Goal: Task Accomplishment & Management: Use online tool/utility

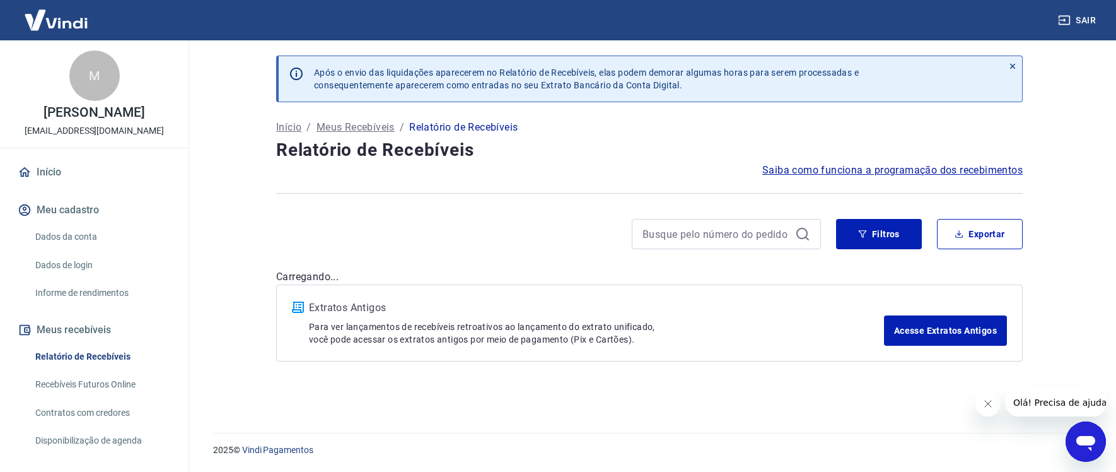
click at [221, 85] on main "Após o envio das liquidações aparecerem no Relatório de Recebíveis, elas podem …" at bounding box center [649, 255] width 933 height 431
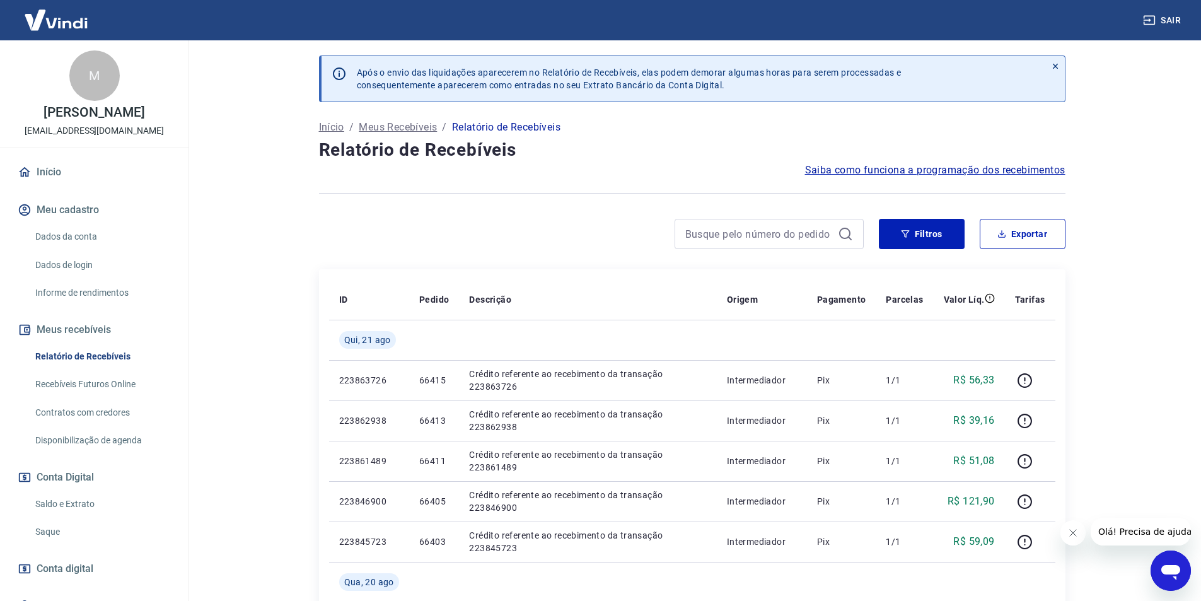
click at [331, 127] on p "Início" at bounding box center [331, 127] width 25 height 15
click at [932, 239] on button "Filtros" at bounding box center [922, 234] width 86 height 30
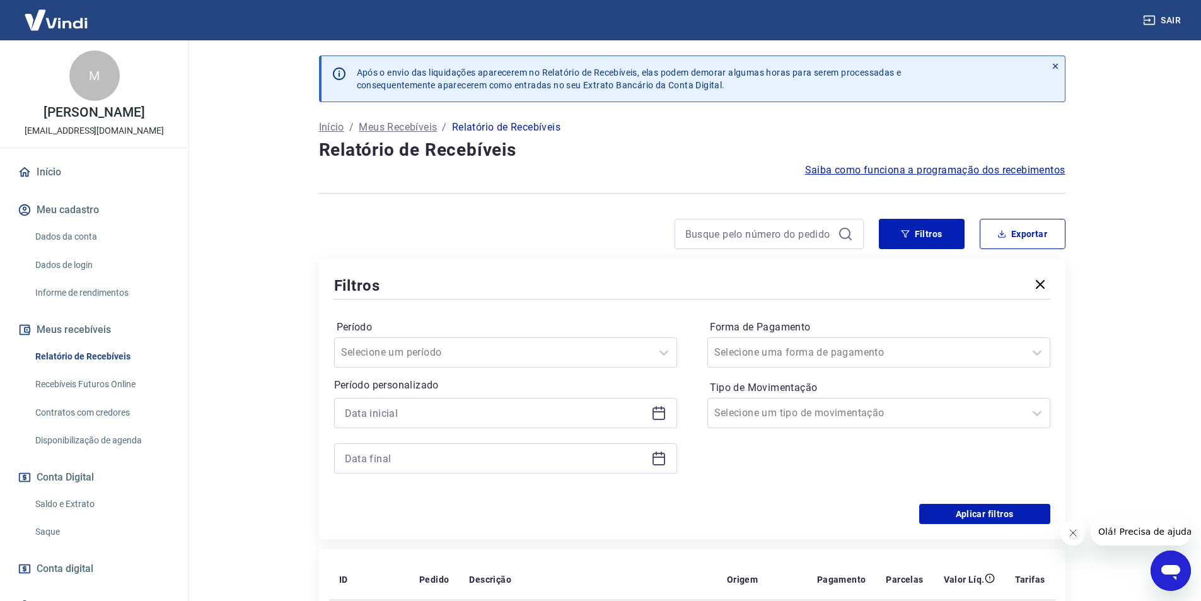
click at [662, 409] on icon at bounding box center [658, 412] width 15 height 15
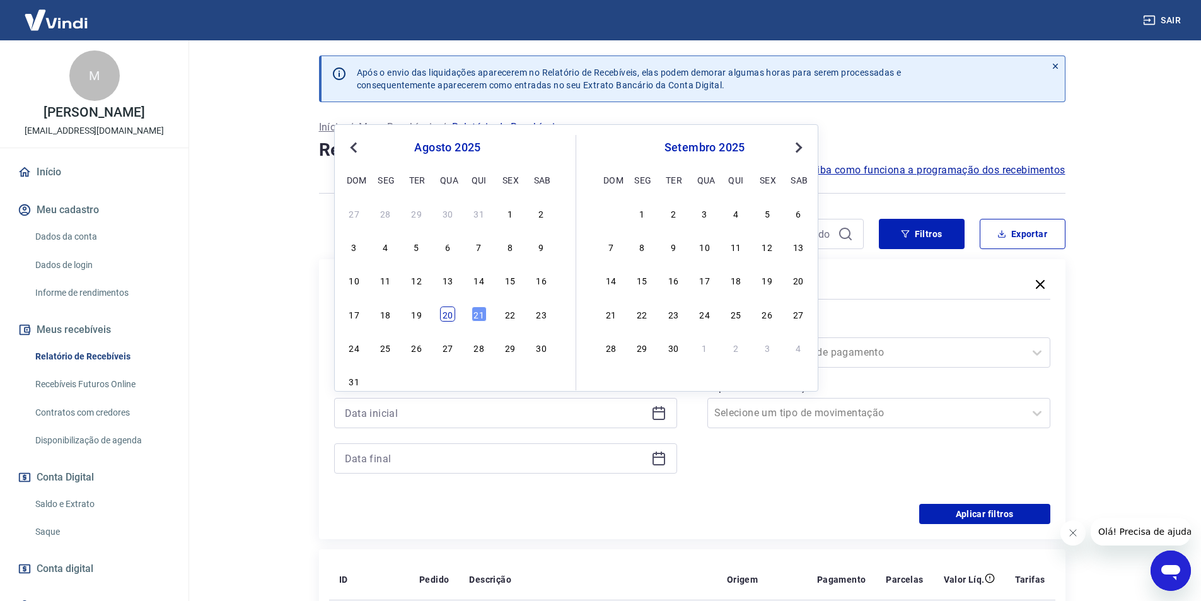
click at [447, 316] on div "20" at bounding box center [447, 313] width 15 height 15
type input "20/08/2025"
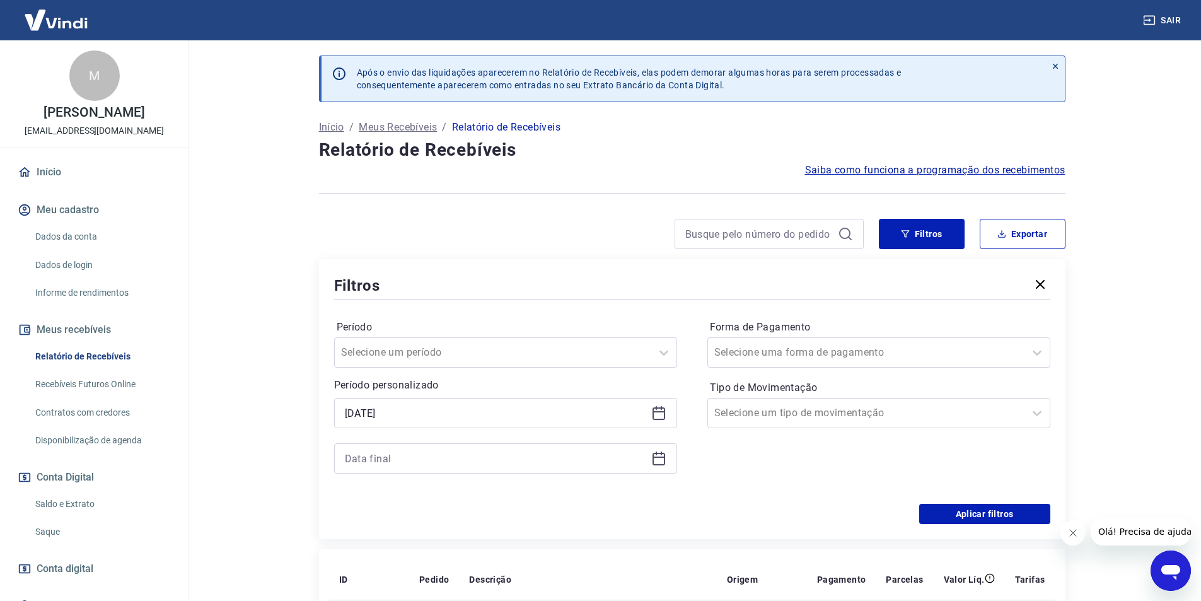
click at [661, 458] on icon at bounding box center [658, 458] width 15 height 15
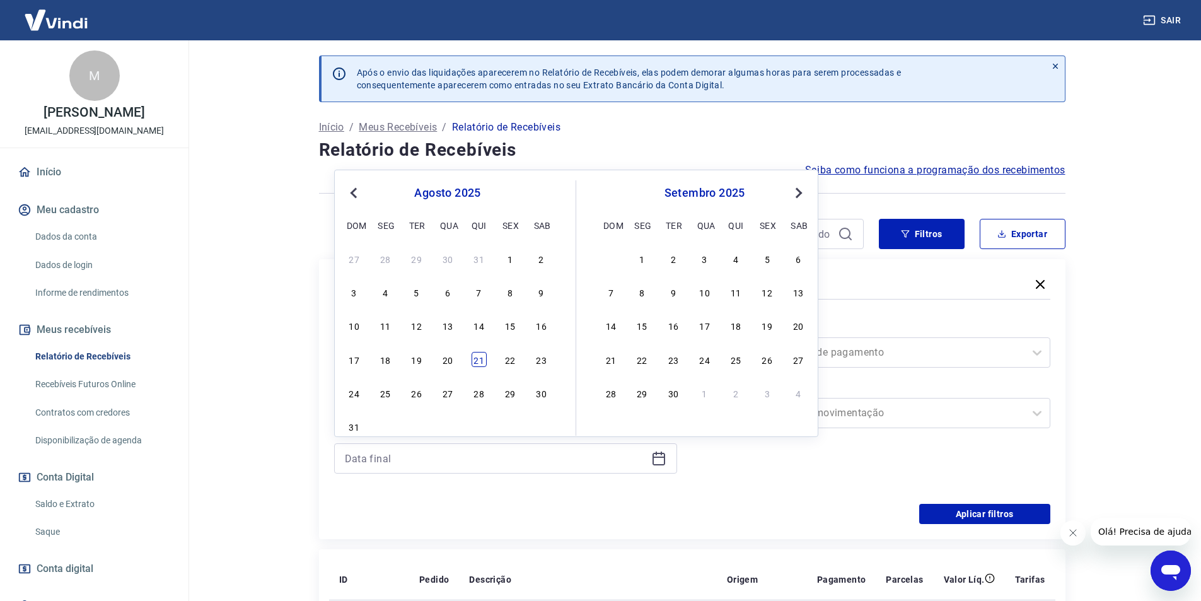
click at [478, 358] on div "21" at bounding box center [479, 359] width 15 height 15
type input "21/08/2025"
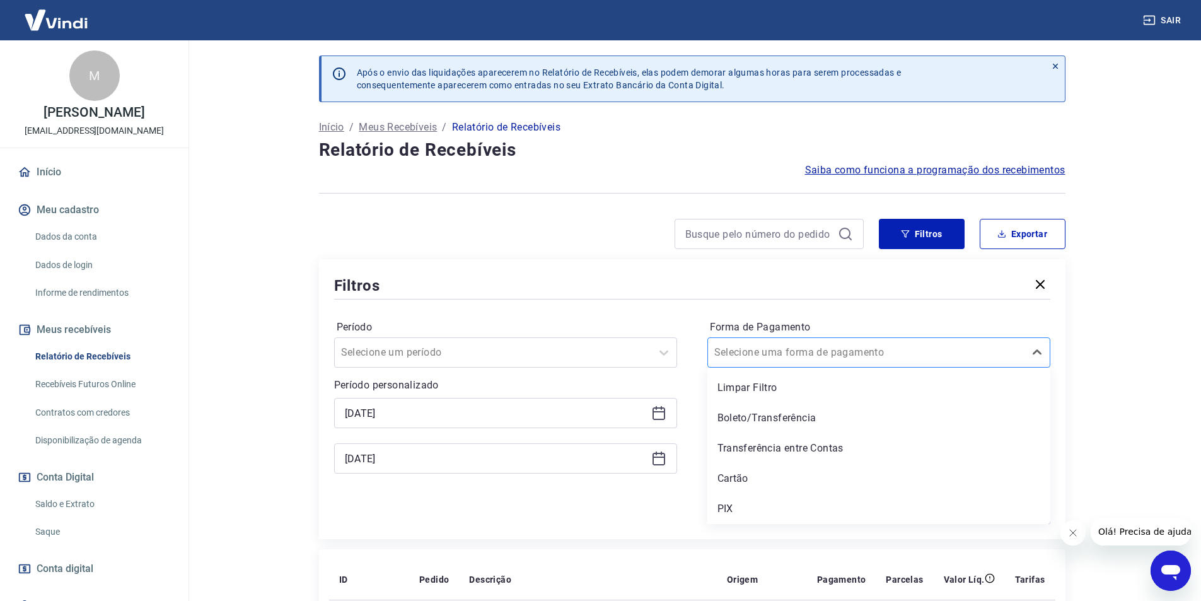
click at [765, 347] on input "Forma de Pagamento" at bounding box center [777, 352] width 127 height 15
click at [736, 506] on div "PIX" at bounding box center [878, 508] width 343 height 25
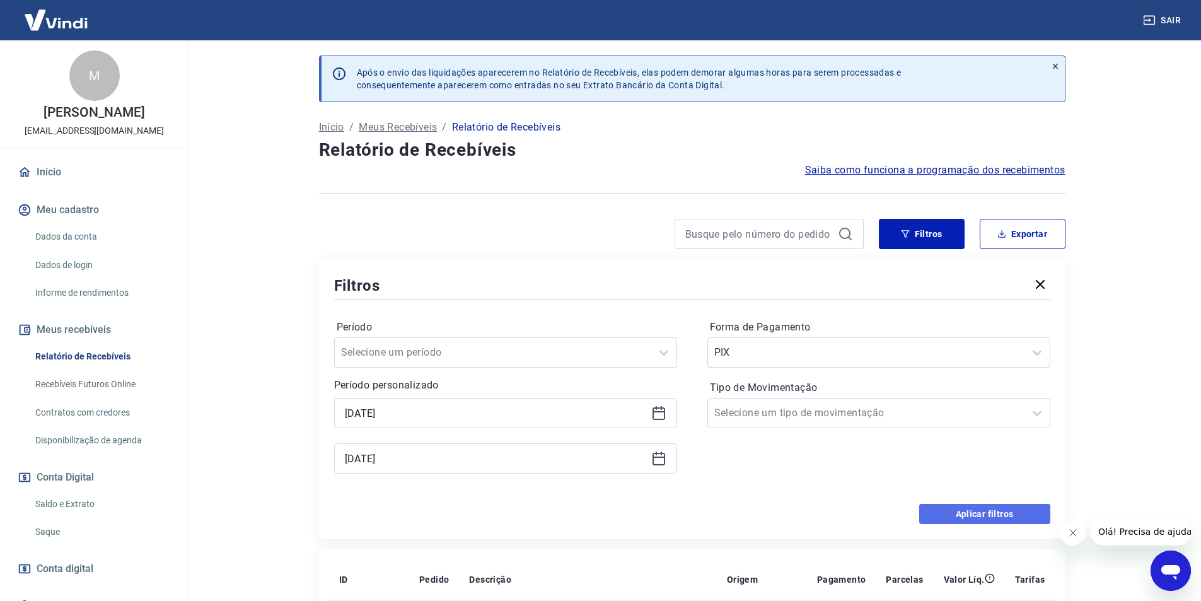
click at [951, 515] on button "Aplicar filtros" at bounding box center [984, 514] width 131 height 20
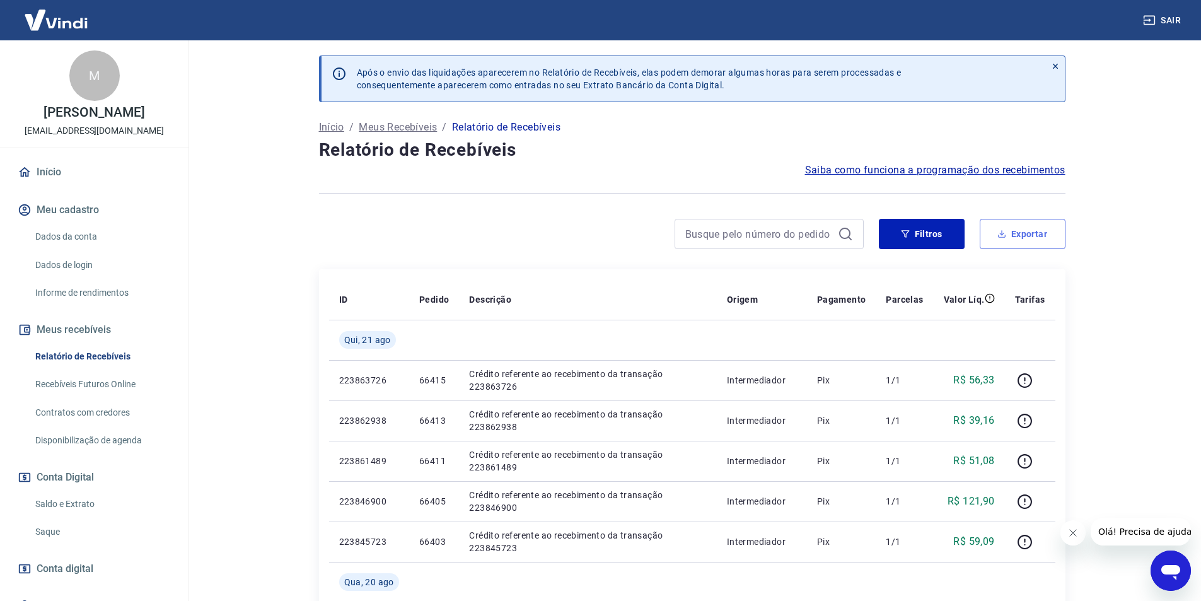
click at [1006, 230] on icon "button" at bounding box center [1001, 233] width 9 height 9
type input "20/08/2025"
type input "21/08/2025"
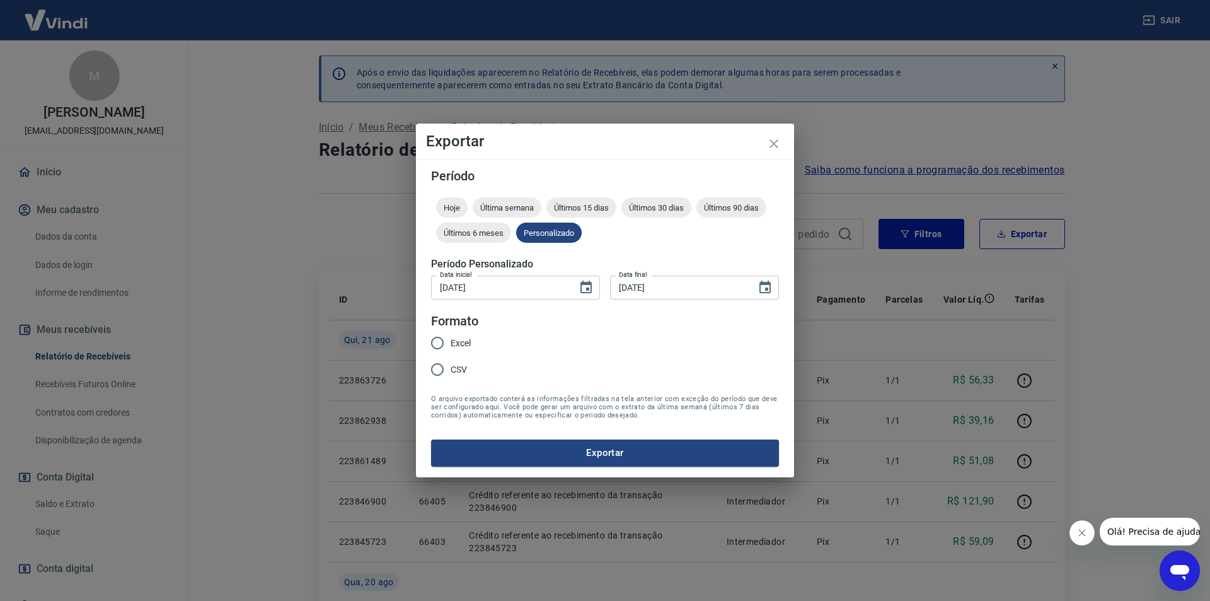
click at [468, 338] on span "Excel" at bounding box center [461, 343] width 20 height 13
click at [451, 338] on input "Excel" at bounding box center [437, 343] width 26 height 26
radio input "true"
click at [618, 461] on button "Exportar" at bounding box center [605, 452] width 348 height 26
